Goal: Browse casually: Explore the website without a specific task or goal

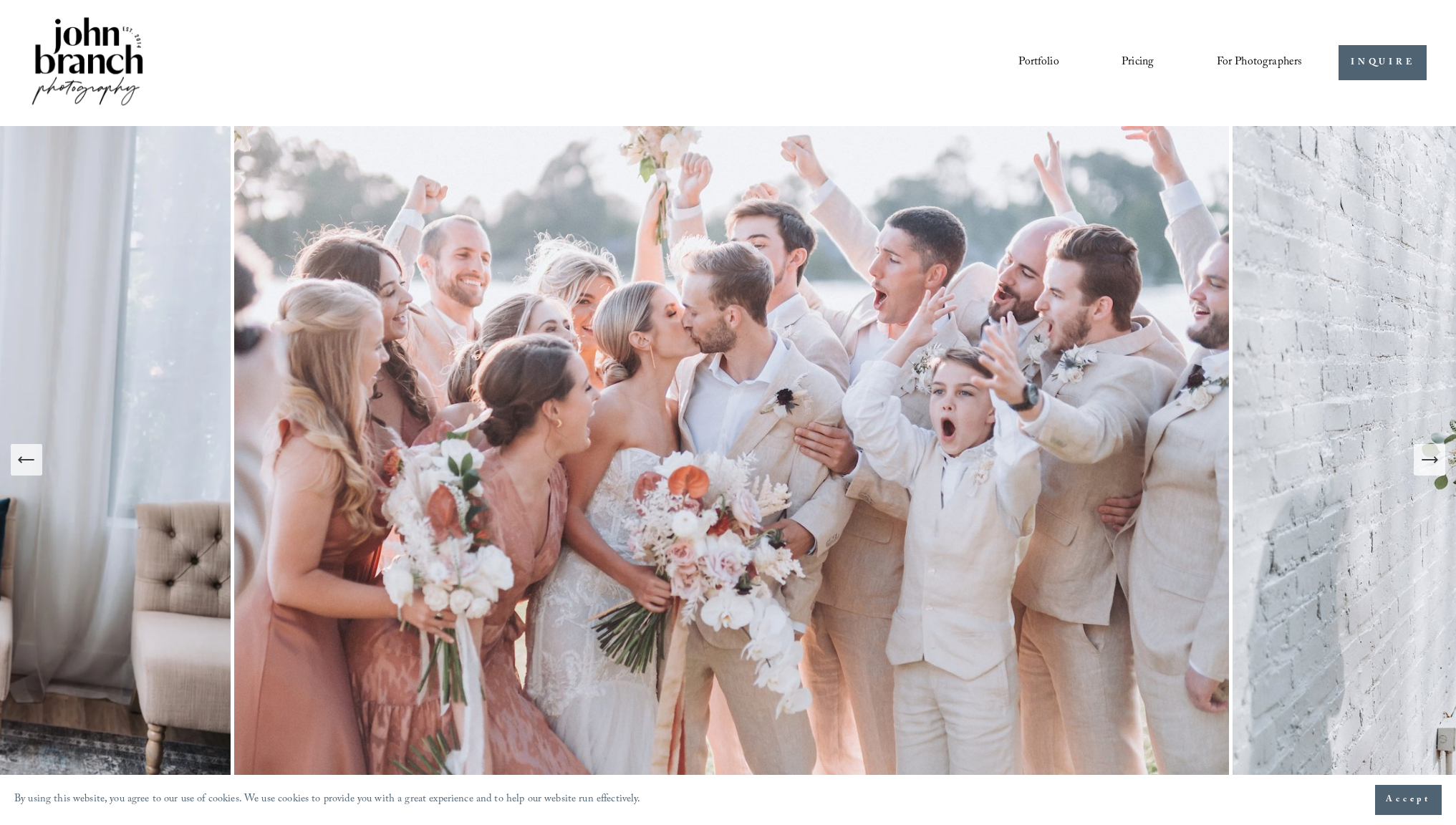
click at [1034, 56] on link "Portfolio" at bounding box center [1039, 63] width 40 height 24
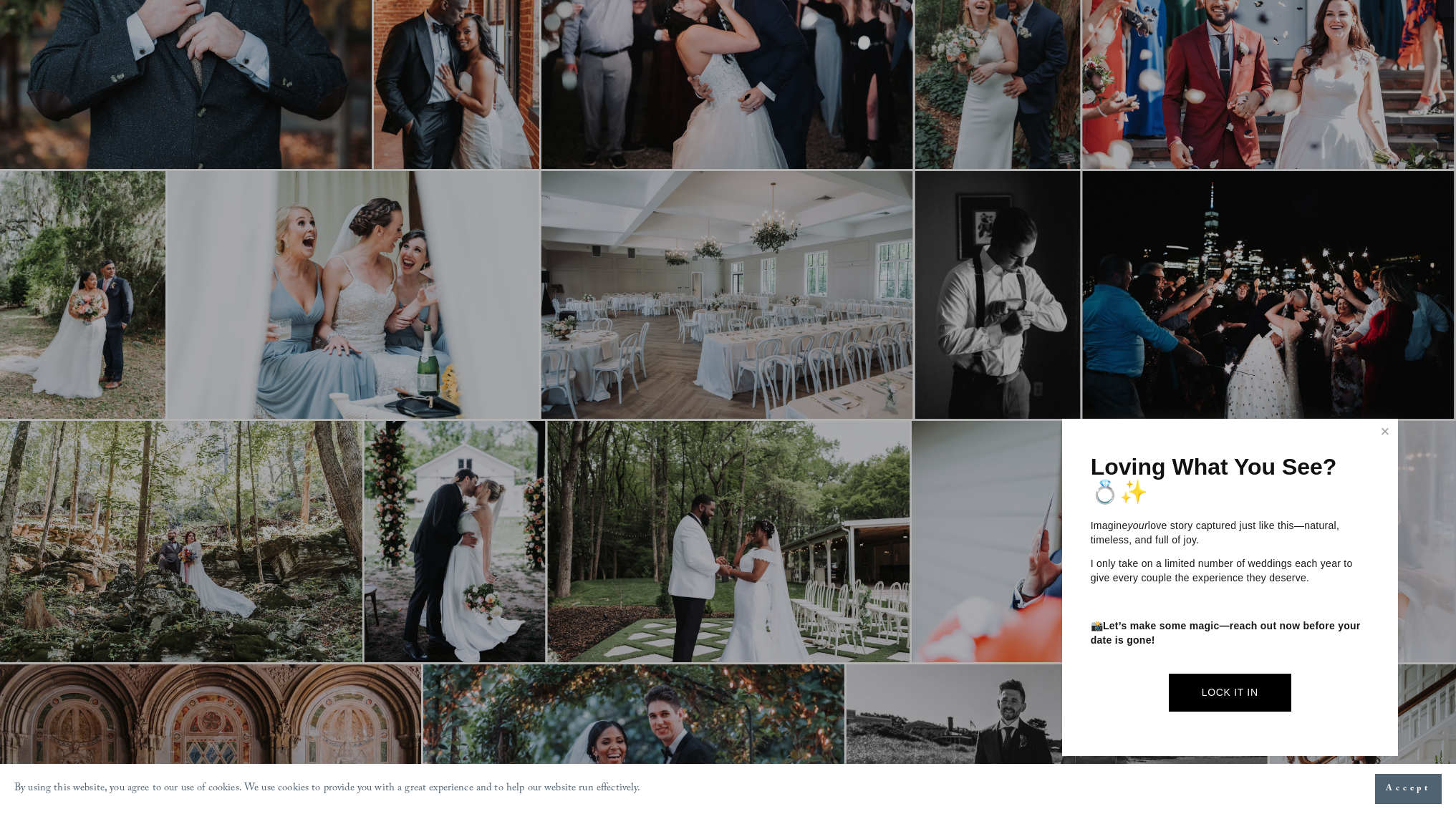
scroll to position [1856, 0]
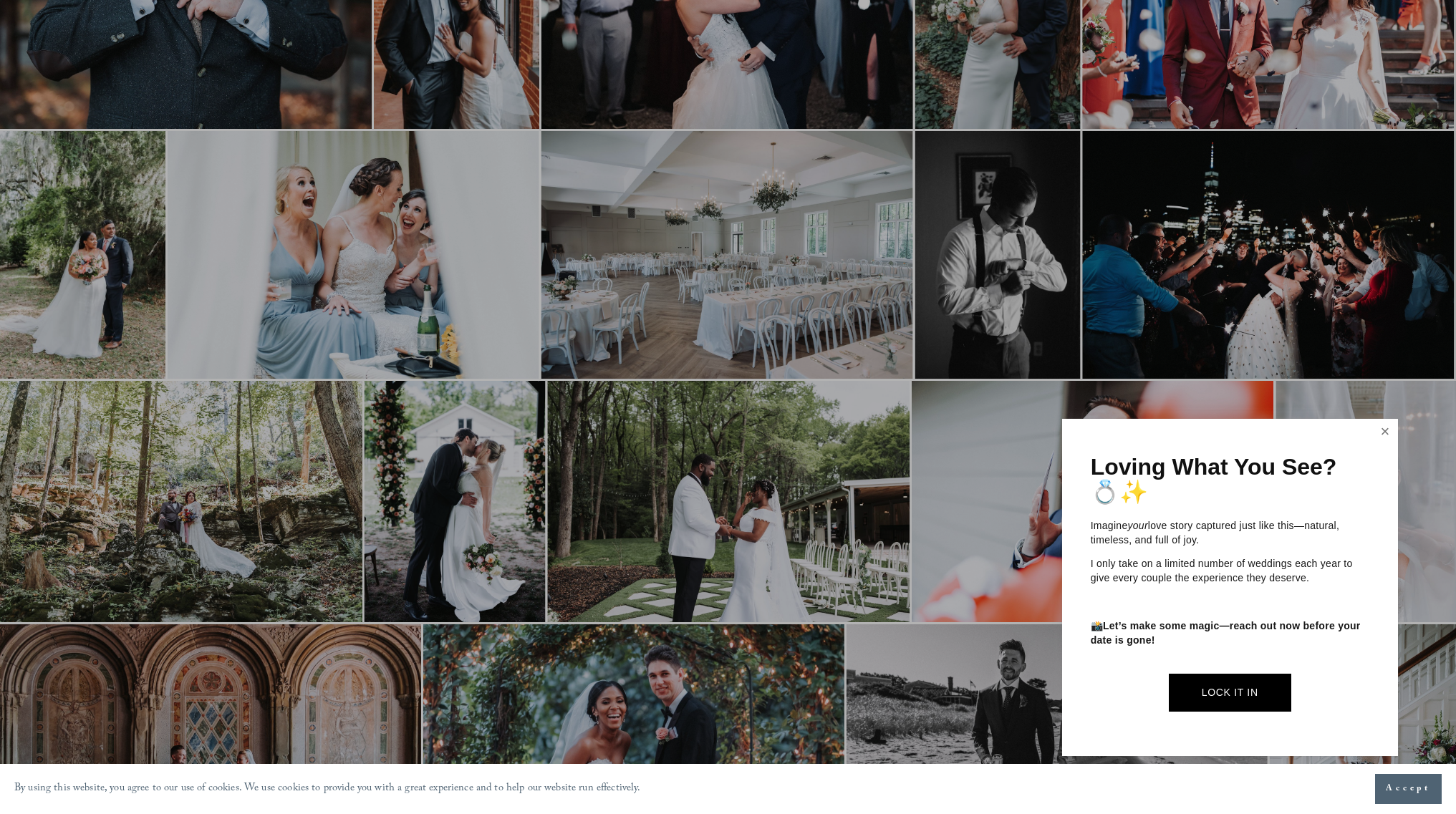
click at [1385, 432] on link "Close" at bounding box center [1385, 432] width 22 height 23
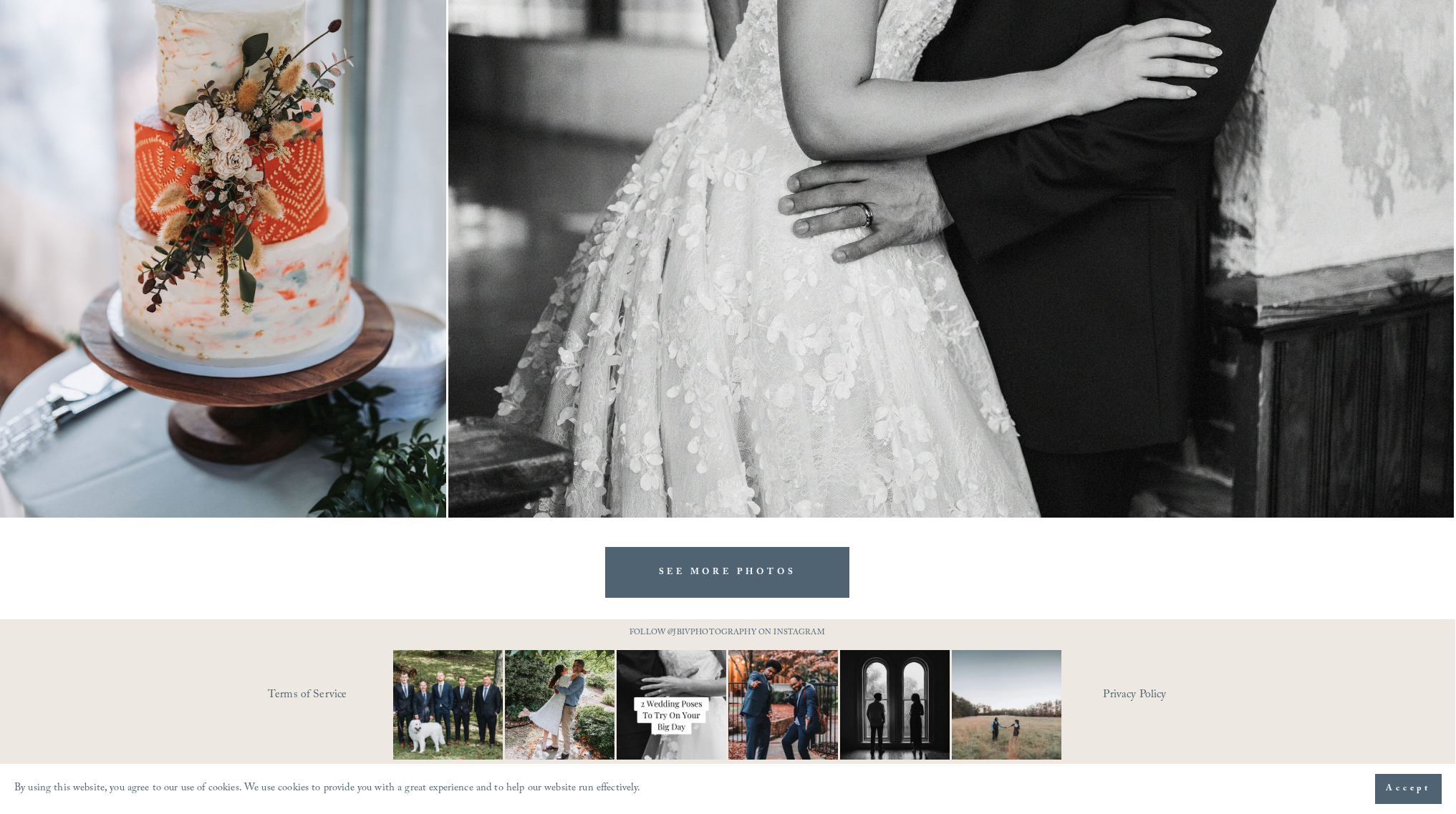
scroll to position [3166, 1]
click at [721, 564] on link "SEE MORE PHOTOS" at bounding box center [728, 572] width 245 height 51
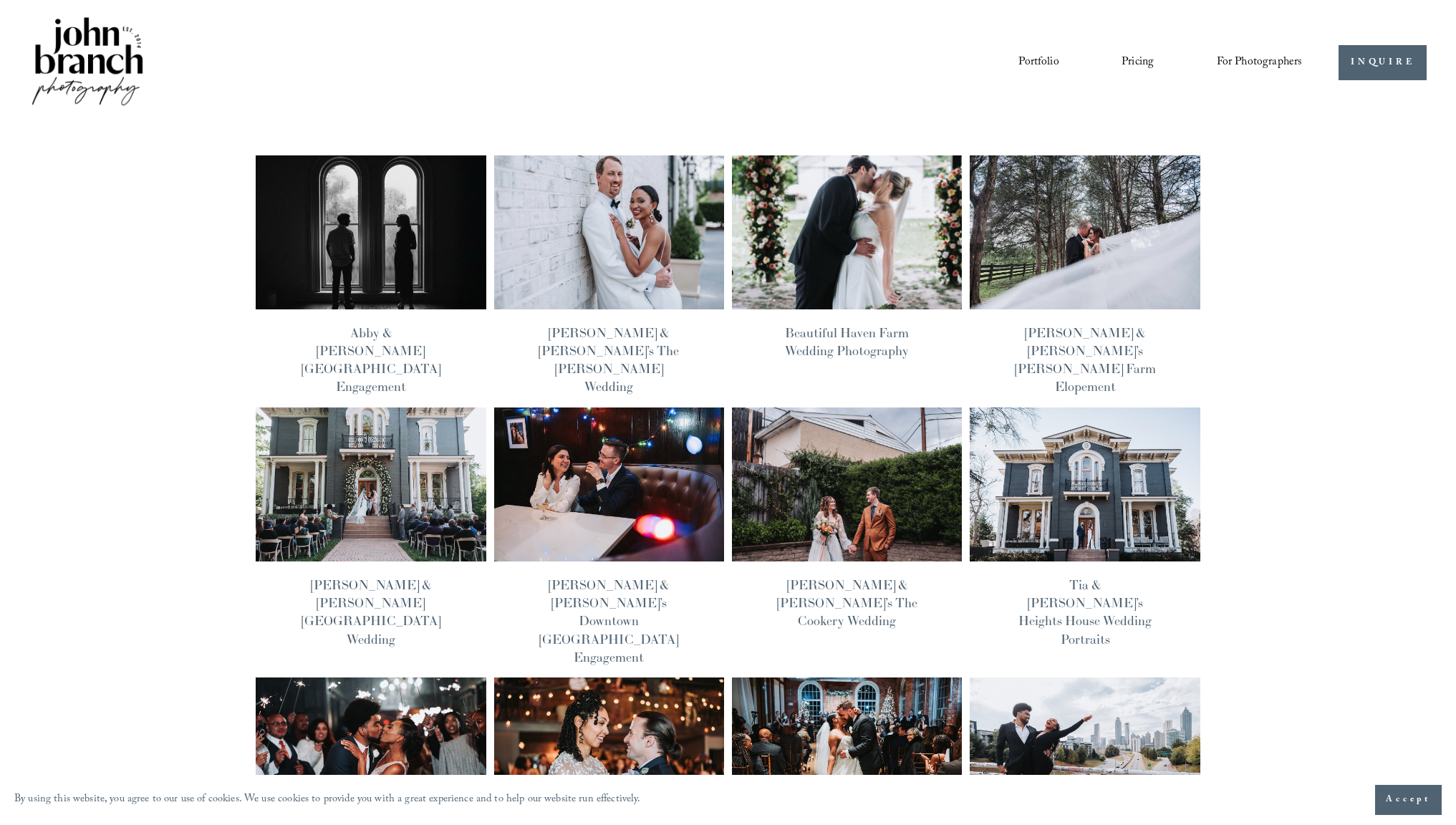
click at [1064, 436] on img at bounding box center [1085, 484] width 233 height 155
click at [877, 487] on img at bounding box center [846, 484] width 233 height 155
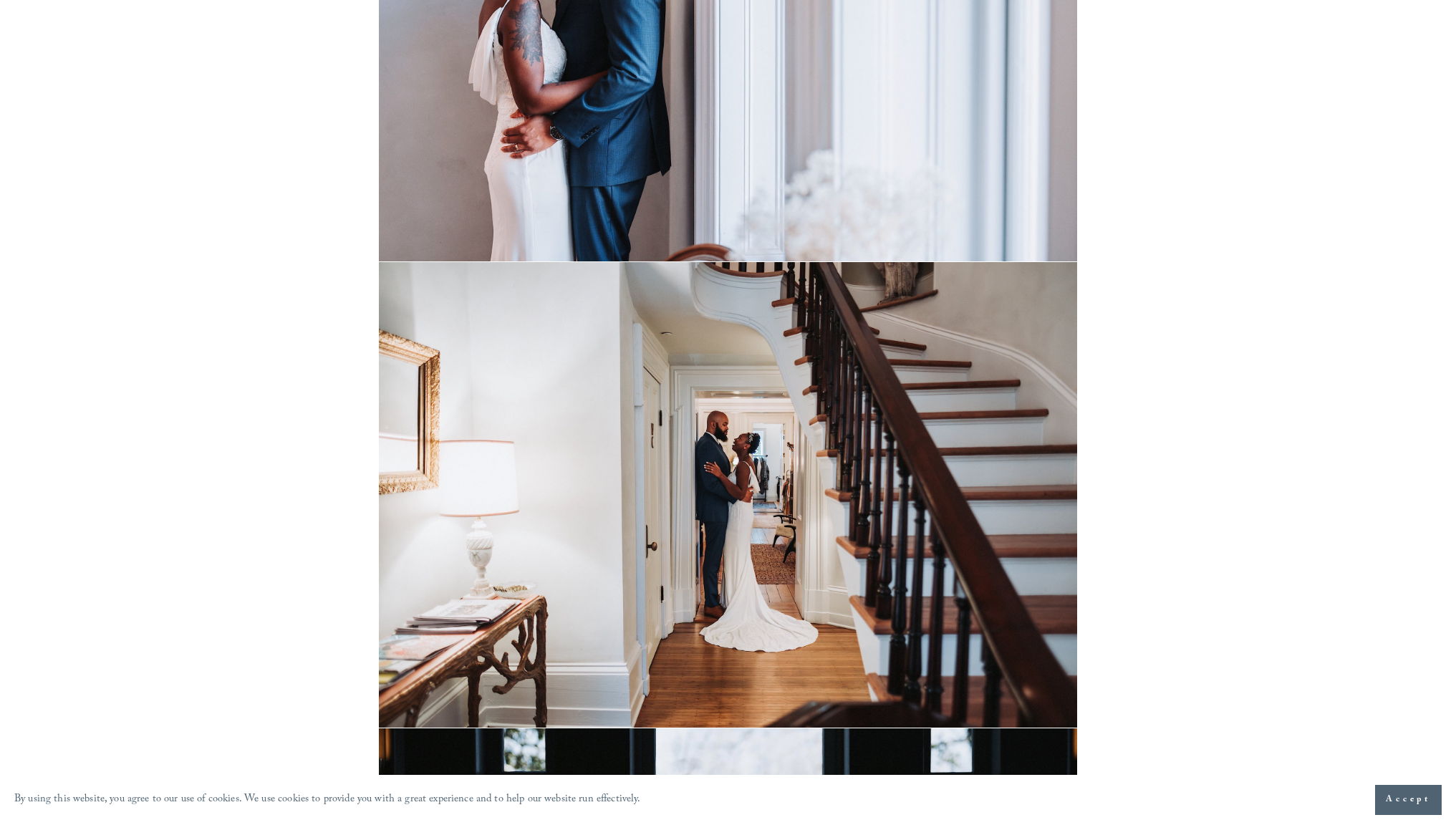
scroll to position [3671, 0]
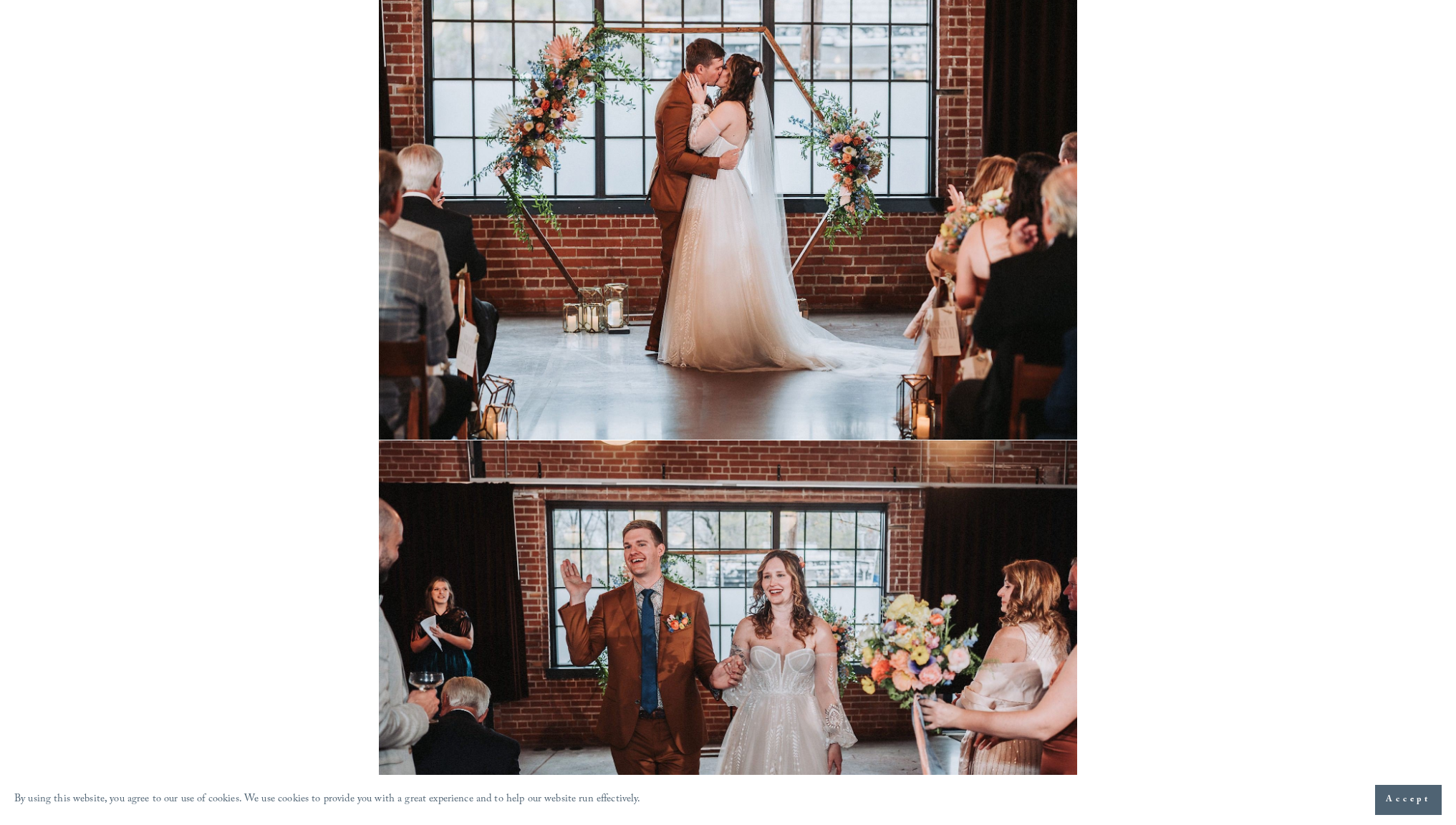
scroll to position [10132, 0]
